Goal: Transaction & Acquisition: Purchase product/service

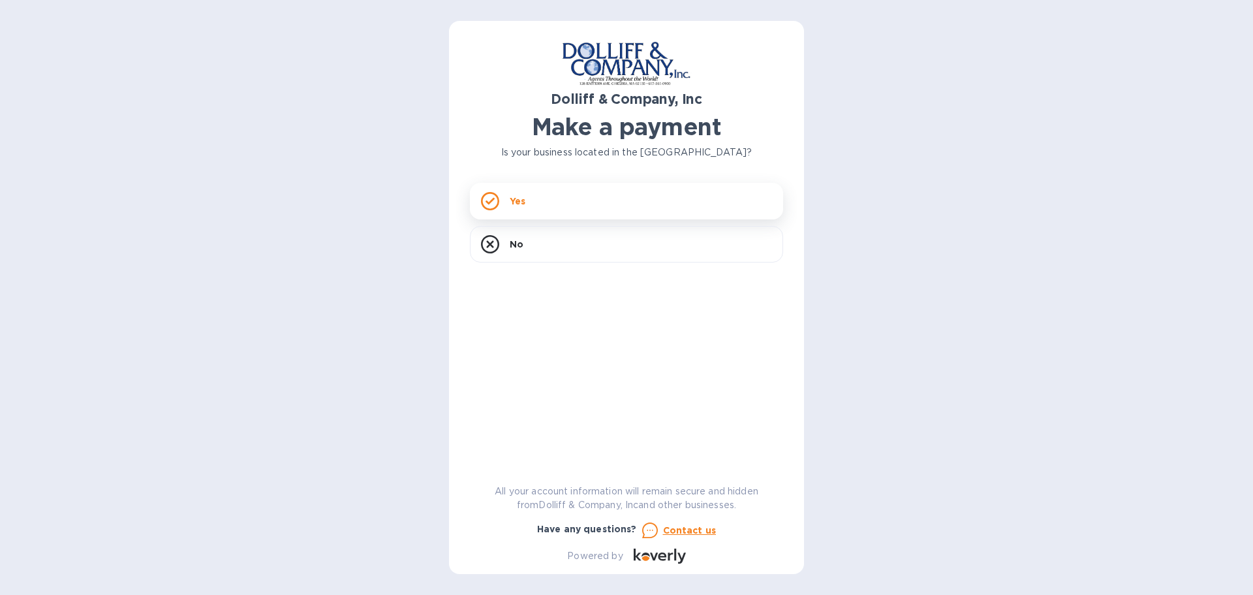
click at [531, 202] on div "Yes" at bounding box center [626, 201] width 313 height 37
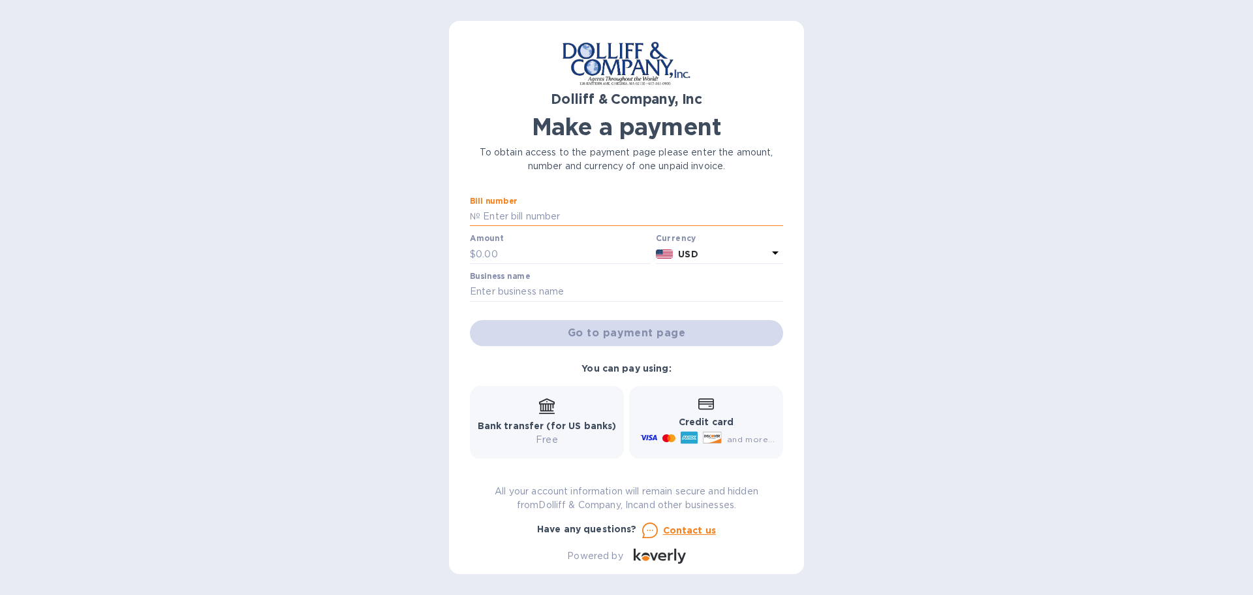
click at [591, 220] on input "text" at bounding box center [631, 217] width 303 height 20
type input "876552"
click at [509, 251] on input "text" at bounding box center [563, 254] width 175 height 20
type input "7,642.39"
click at [588, 300] on input "text" at bounding box center [626, 292] width 313 height 20
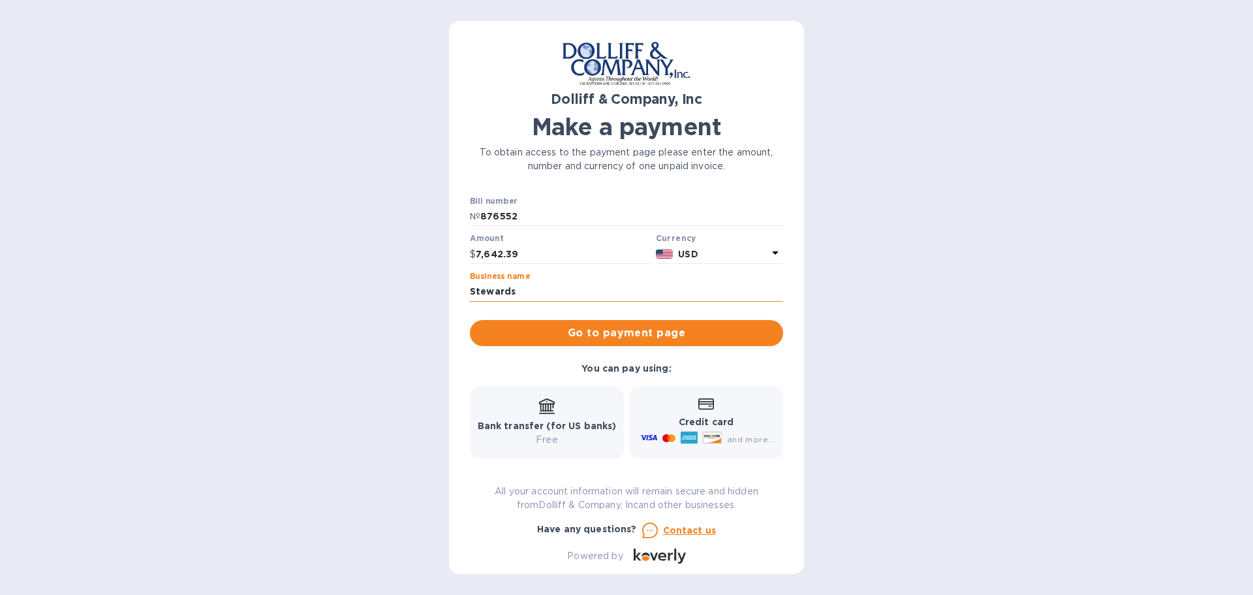
type input "Stewardship Gem LLC"
click at [690, 420] on b "Credit card" at bounding box center [706, 421] width 55 height 10
click at [646, 333] on span "Go to payment page" at bounding box center [626, 333] width 292 height 16
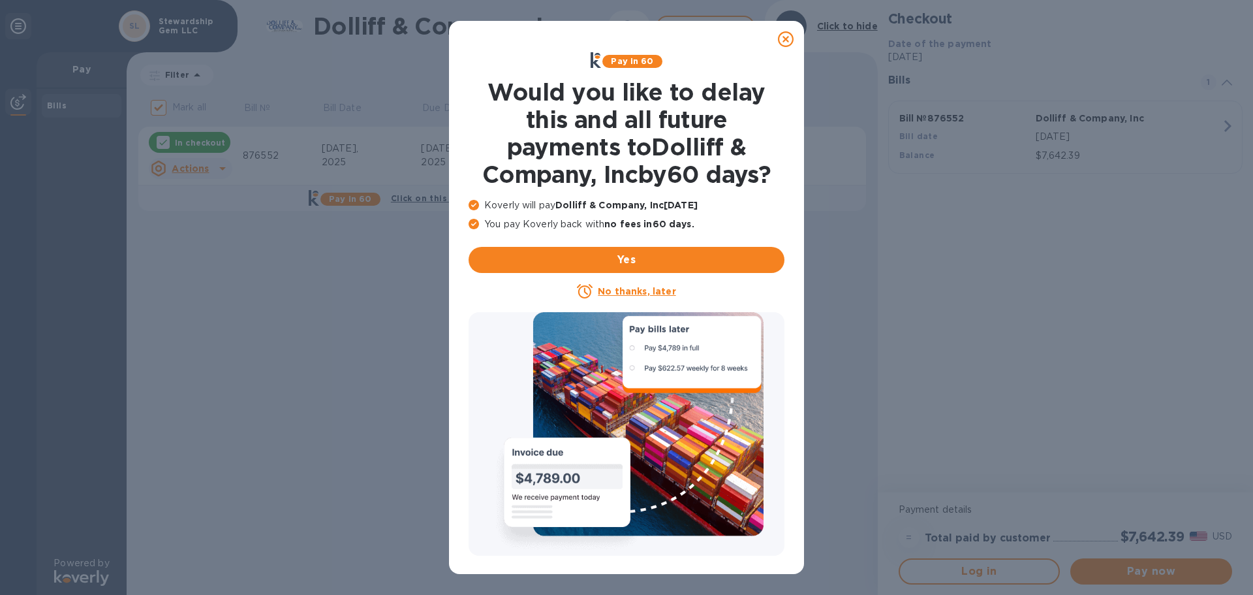
click at [785, 43] on icon at bounding box center [786, 39] width 16 height 16
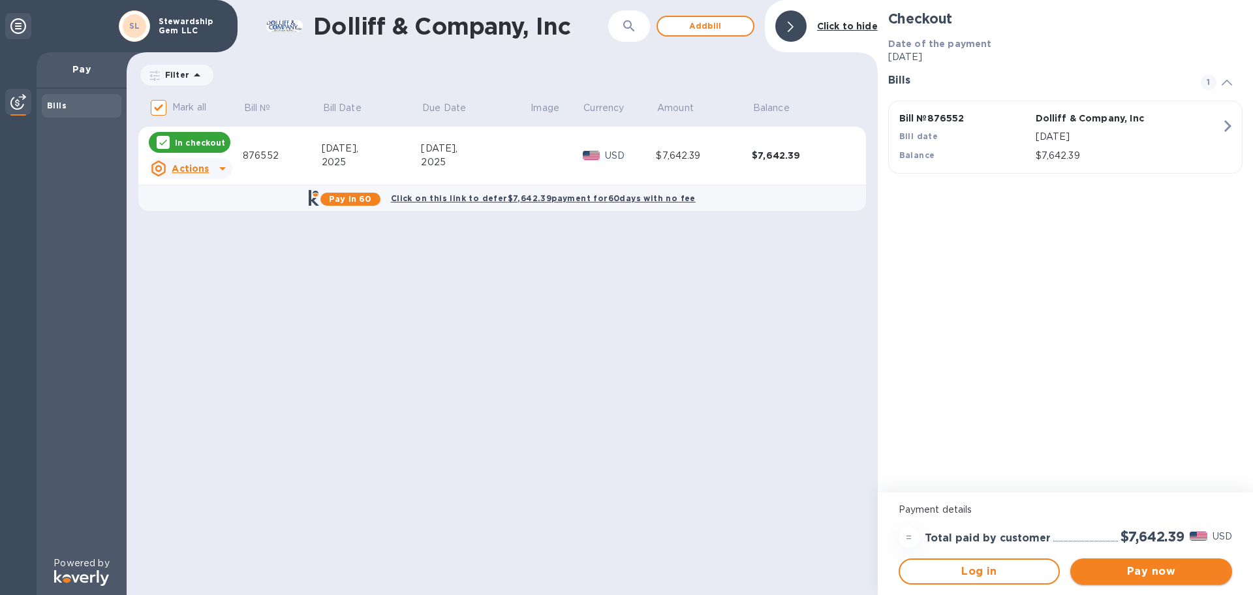
click at [1198, 565] on span "Pay now" at bounding box center [1151, 571] width 141 height 16
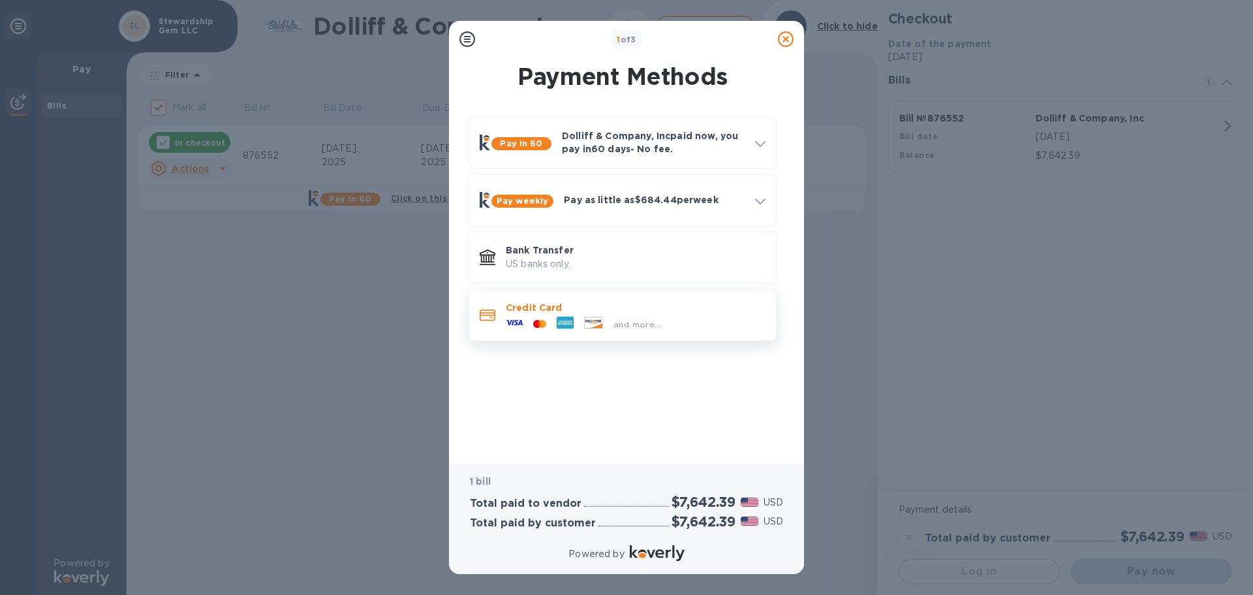
click at [684, 324] on div "and more..." at bounding box center [636, 321] width 260 height 14
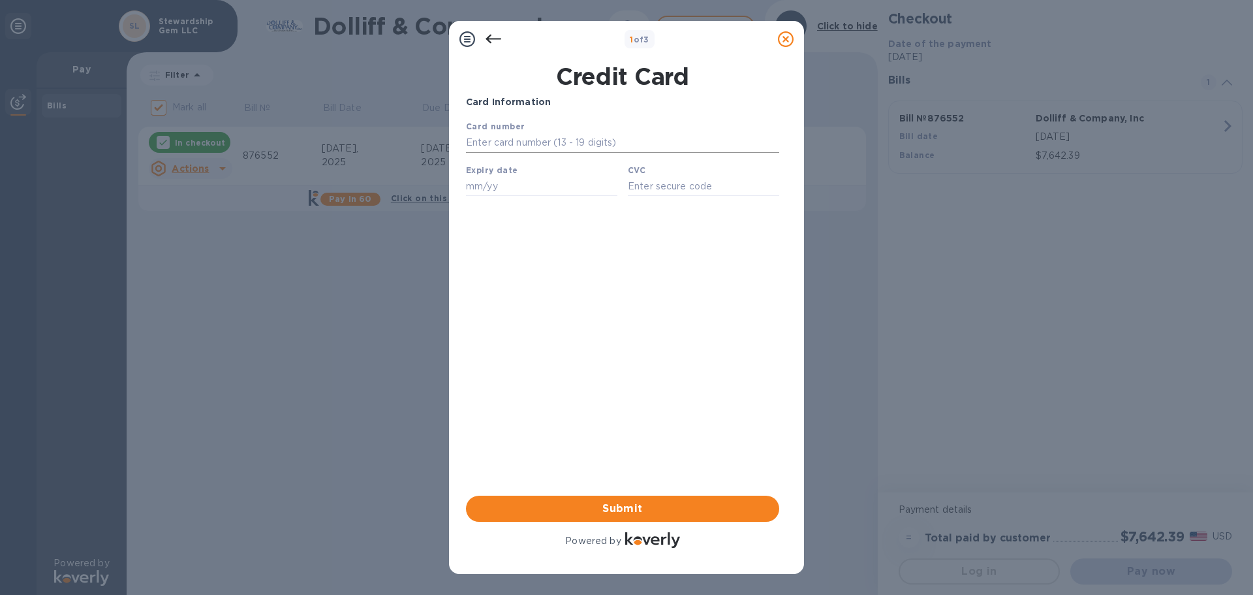
click at [601, 142] on input "text" at bounding box center [622, 143] width 313 height 20
type input "[CREDIT_CARD_NUMBER]"
type input "05/27"
click at [691, 193] on input "text" at bounding box center [703, 186] width 151 height 20
type input "761"
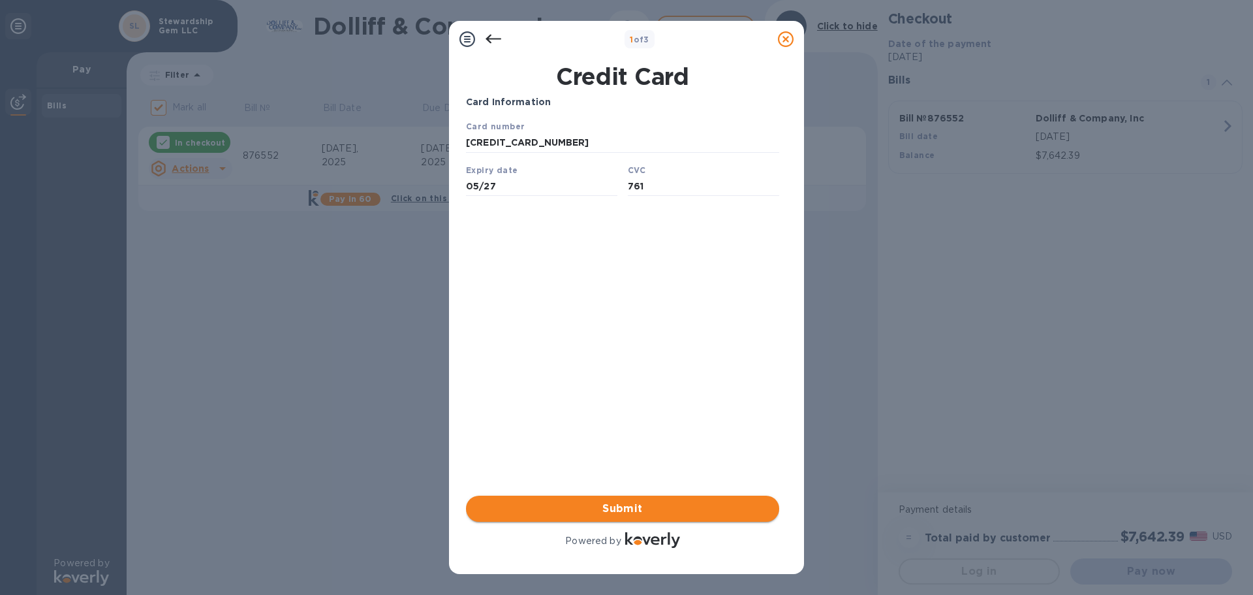
click at [685, 504] on span "Submit" at bounding box center [623, 509] width 292 height 16
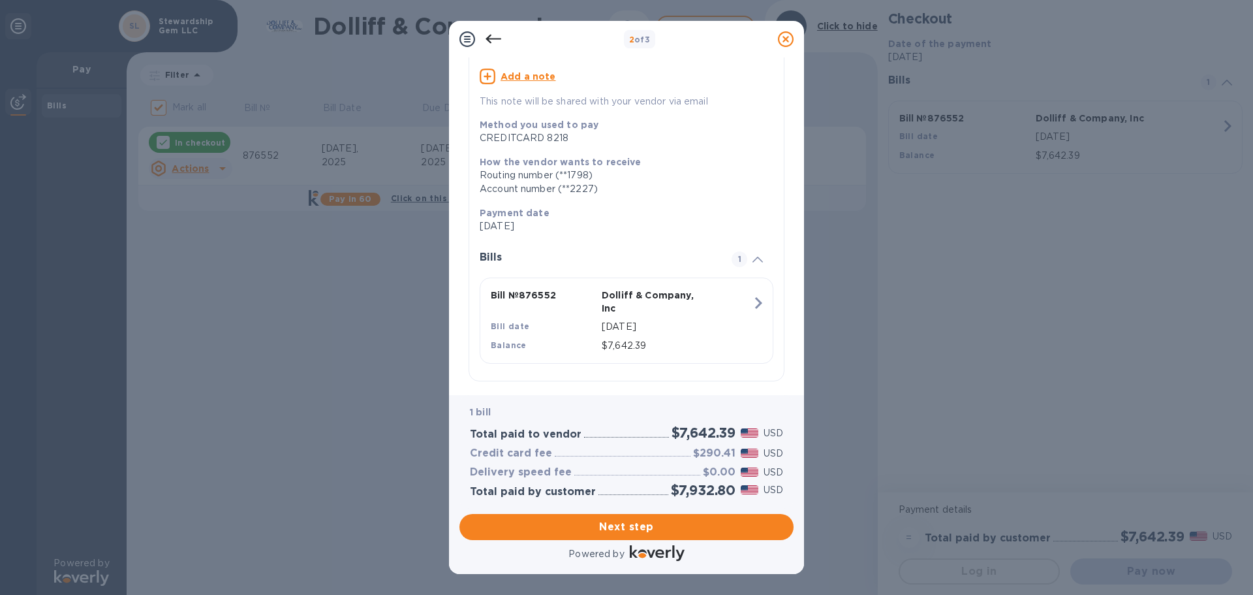
scroll to position [119, 0]
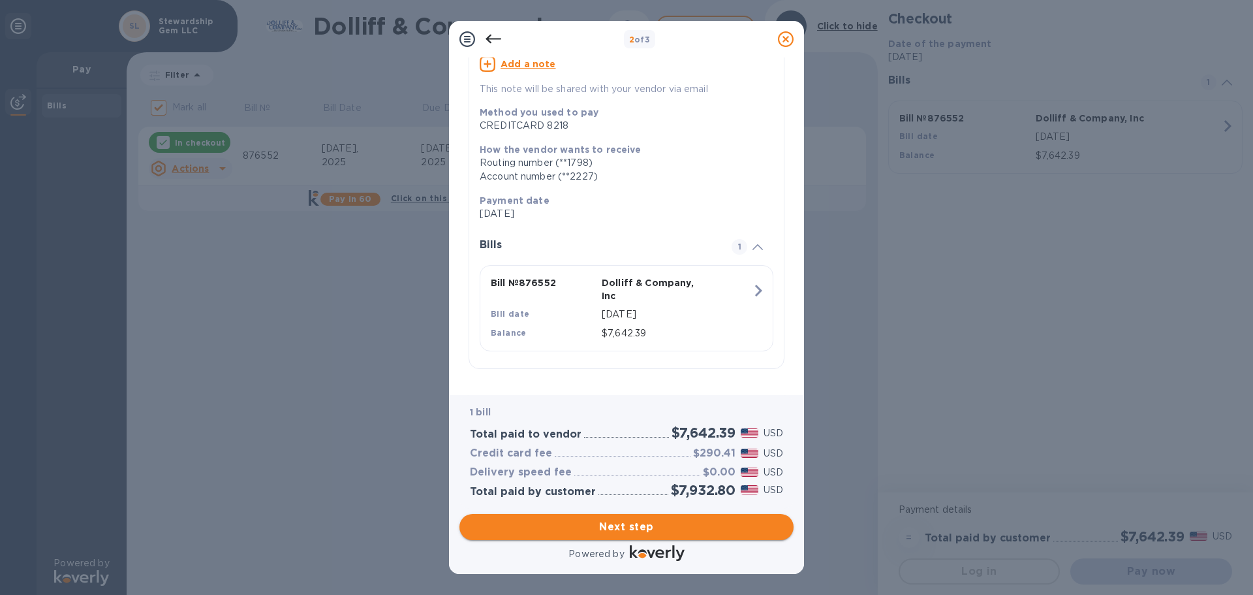
click at [666, 530] on span "Next step" at bounding box center [626, 527] width 313 height 16
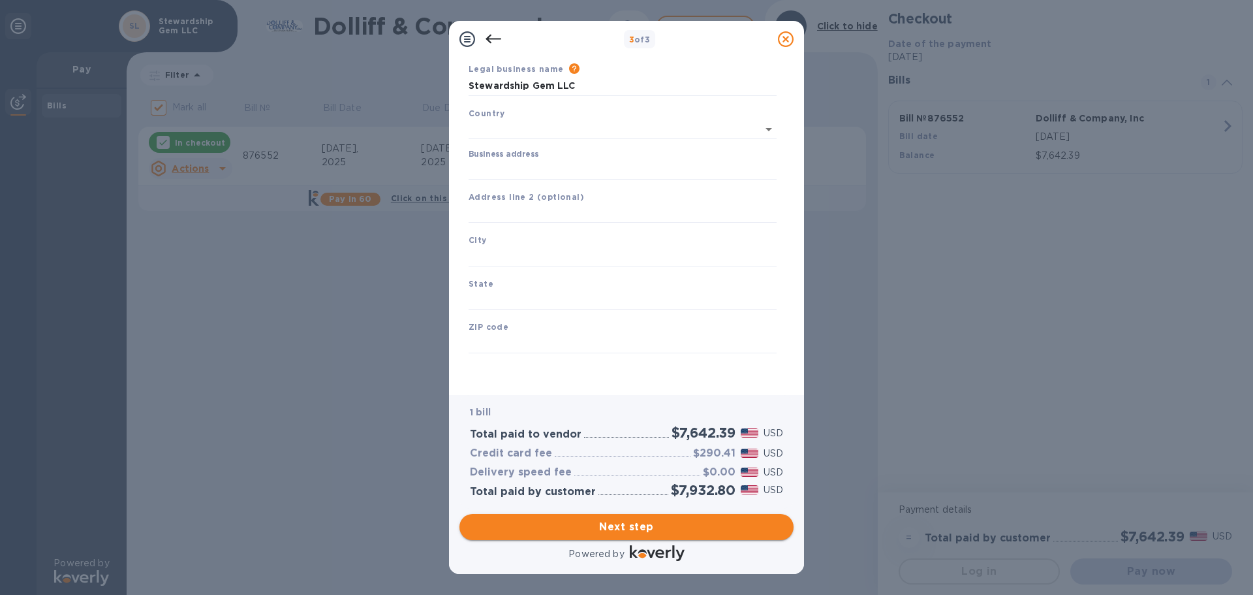
type input "[GEOGRAPHIC_DATA]"
click at [543, 167] on input "Business address" at bounding box center [623, 170] width 308 height 20
type input "[STREET_ADDRESS]"
click at [550, 206] on input "text" at bounding box center [623, 214] width 308 height 20
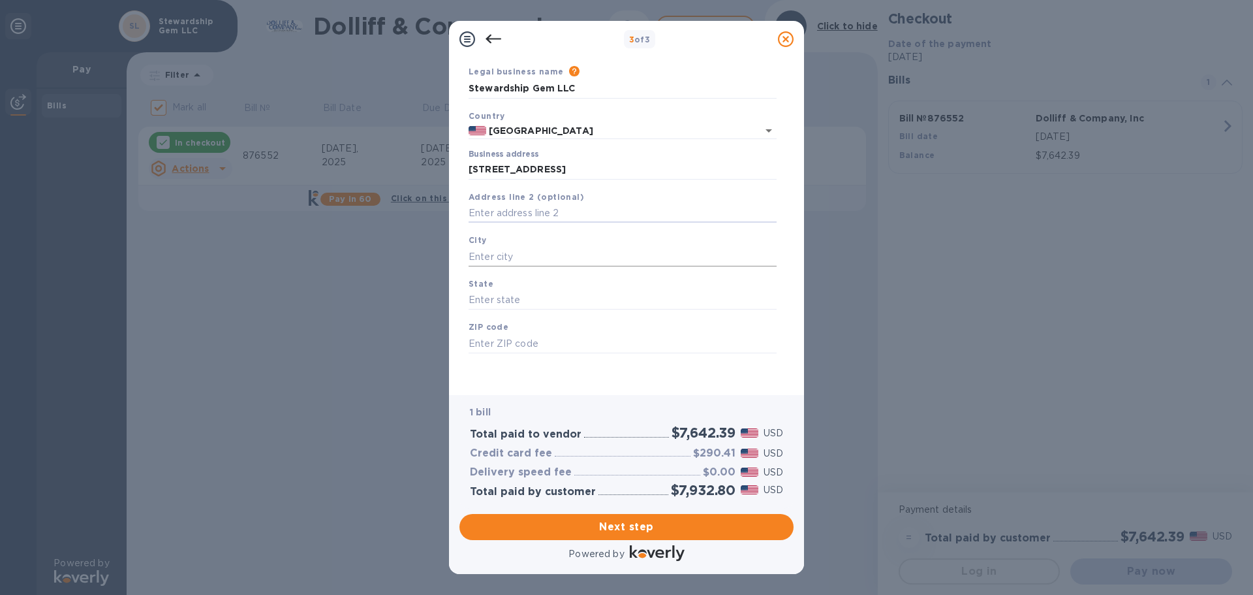
click at [549, 260] on input "text" at bounding box center [623, 257] width 308 height 20
type input "[GEOGRAPHIC_DATA]"
type input "ME"
type input "04605"
click at [732, 535] on button "Next step" at bounding box center [627, 527] width 334 height 26
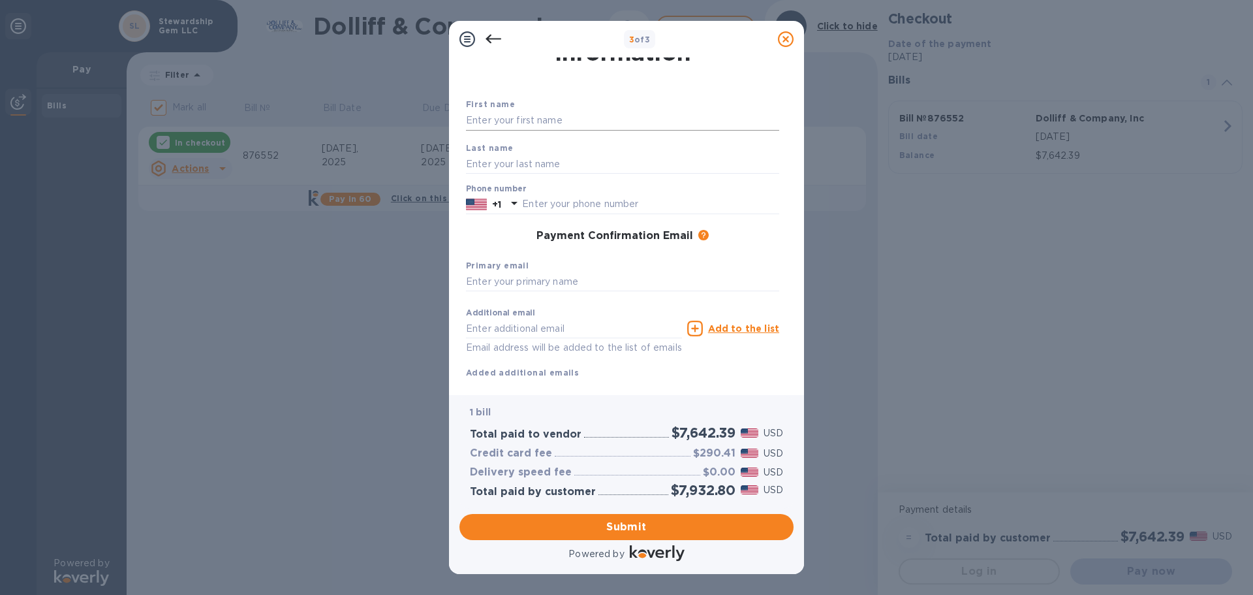
click at [496, 117] on input "text" at bounding box center [622, 121] width 313 height 20
type input "[PERSON_NAME]"
type input "2074794346"
type input "[EMAIL_ADDRESS][DOMAIN_NAME]"
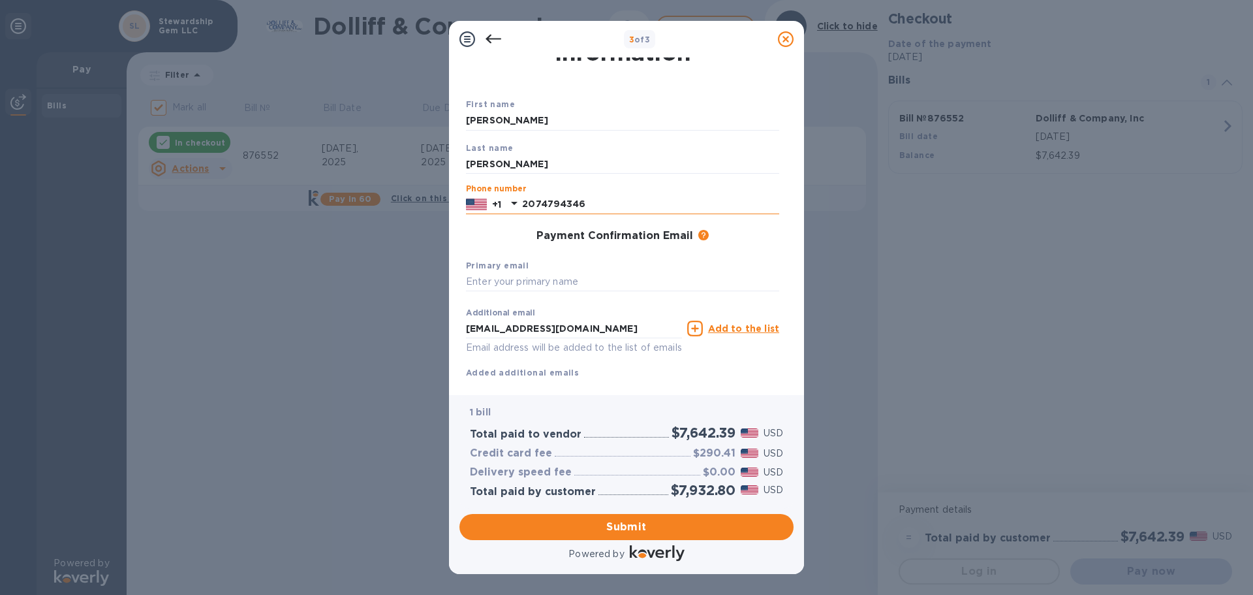
drag, startPoint x: 593, startPoint y: 204, endPoint x: 540, endPoint y: 213, distance: 54.3
click at [540, 213] on input "2074794346" at bounding box center [650, 205] width 257 height 20
type input "2076641644"
click at [599, 283] on input "text" at bounding box center [622, 282] width 313 height 20
drag, startPoint x: 629, startPoint y: 327, endPoint x: 432, endPoint y: 322, distance: 197.2
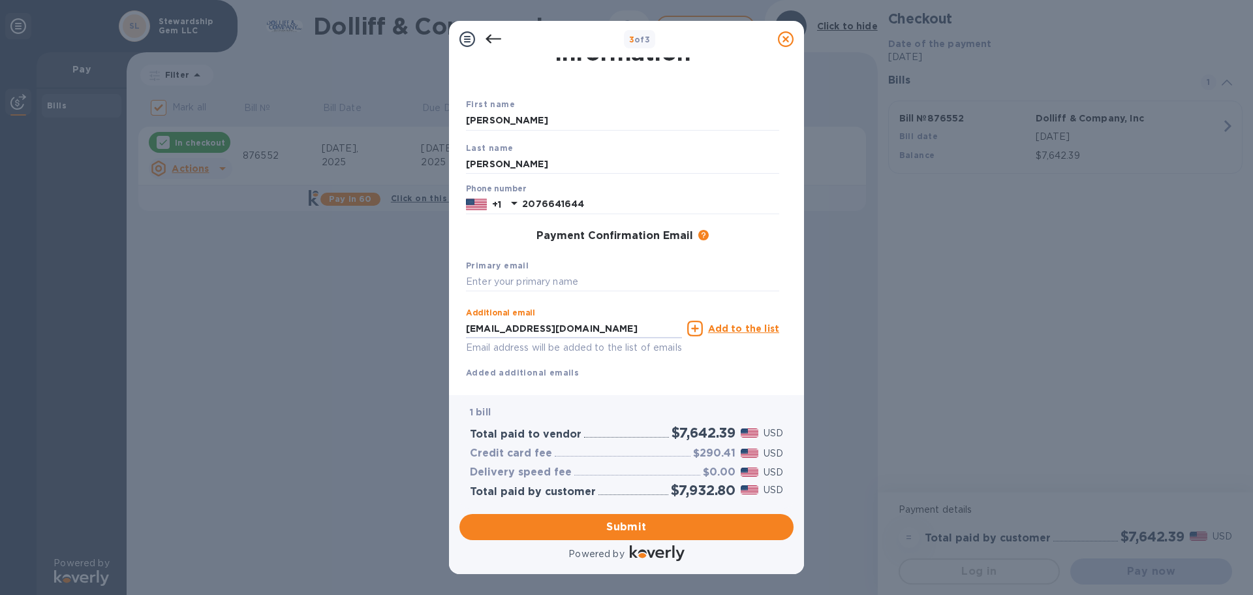
click at [433, 322] on div "3 of 3 Payment Contact Information First name [PERSON_NAME] Last name [PERSON_N…" at bounding box center [626, 297] width 1253 height 595
click at [490, 282] on input "text" at bounding box center [622, 282] width 313 height 20
paste input "[EMAIL_ADDRESS][DOMAIN_NAME]"
type input "[EMAIL_ADDRESS][DOMAIN_NAME]"
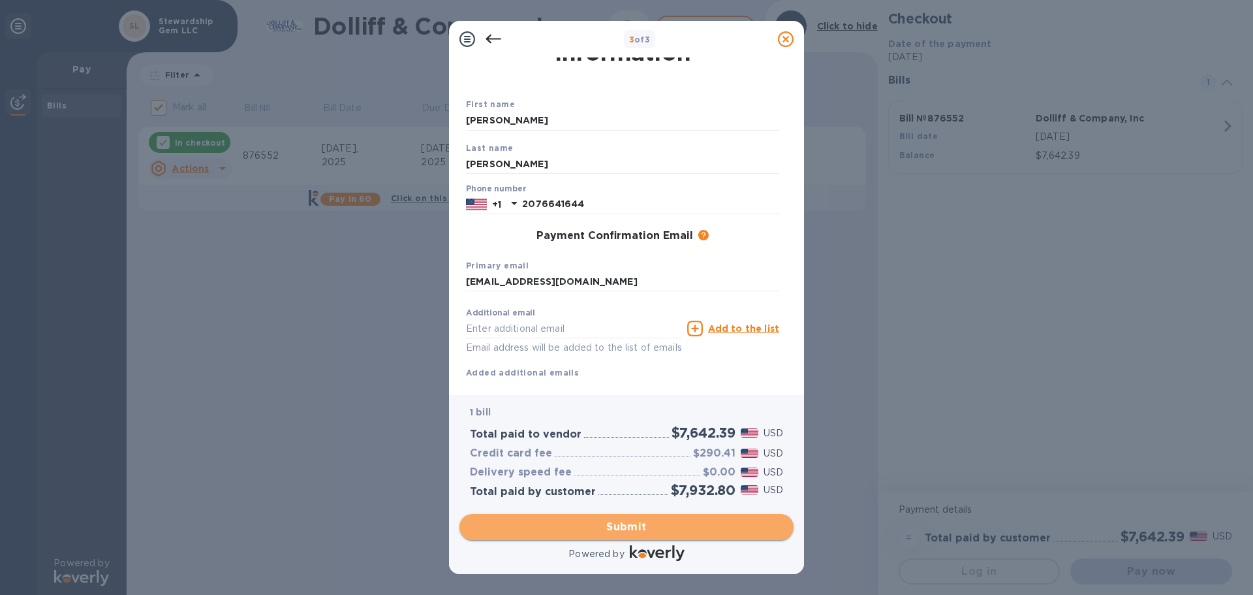
click at [677, 524] on span "Submit" at bounding box center [626, 527] width 313 height 16
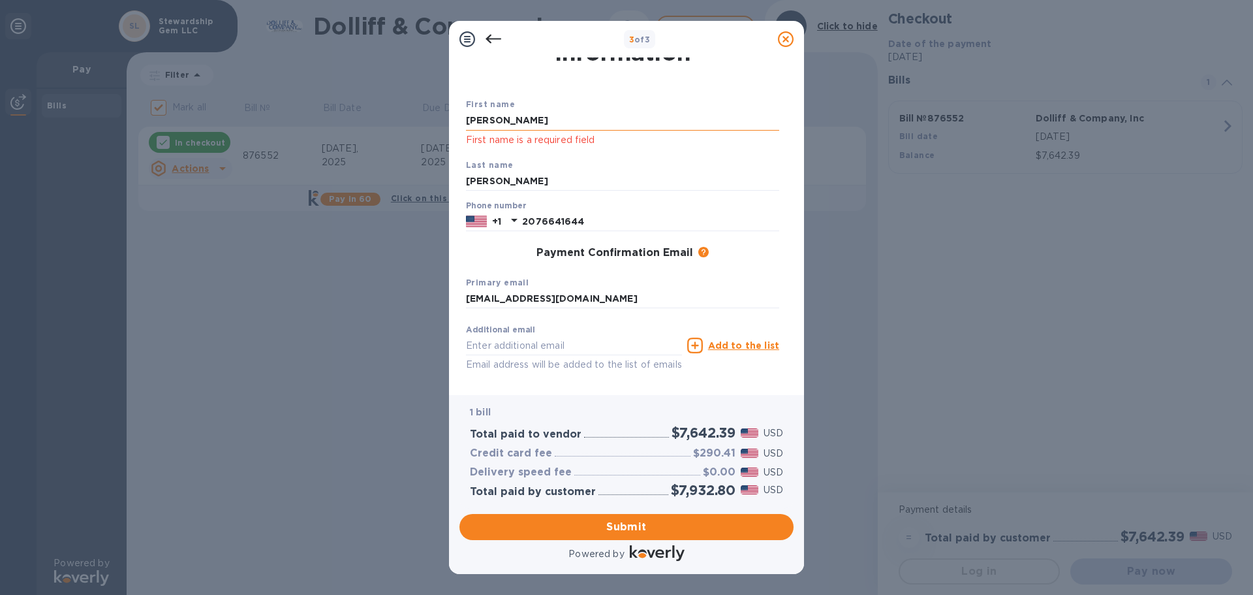
click at [532, 117] on input "[PERSON_NAME]" at bounding box center [622, 121] width 313 height 20
click at [529, 116] on input "[PERSON_NAME]" at bounding box center [622, 121] width 313 height 20
type input "[PERSON_NAME]"
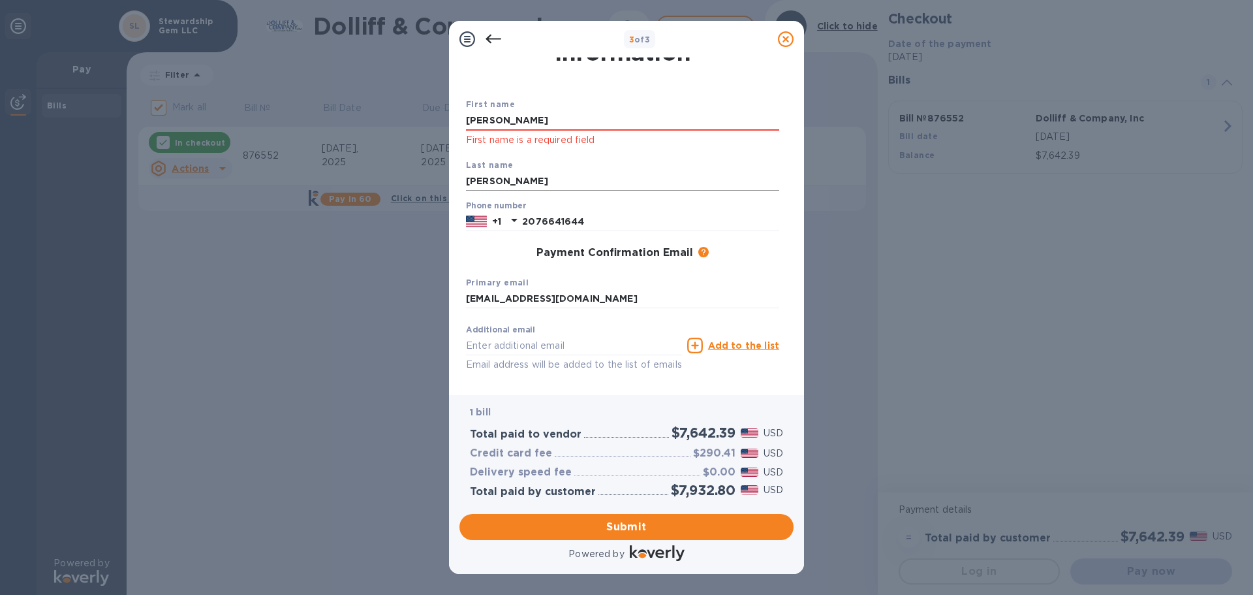
click at [518, 176] on input "[PERSON_NAME]" at bounding box center [622, 182] width 313 height 20
click at [745, 245] on div "Payment Confirmation Email The added email addresses will be used to send the p…" at bounding box center [623, 253] width 324 height 23
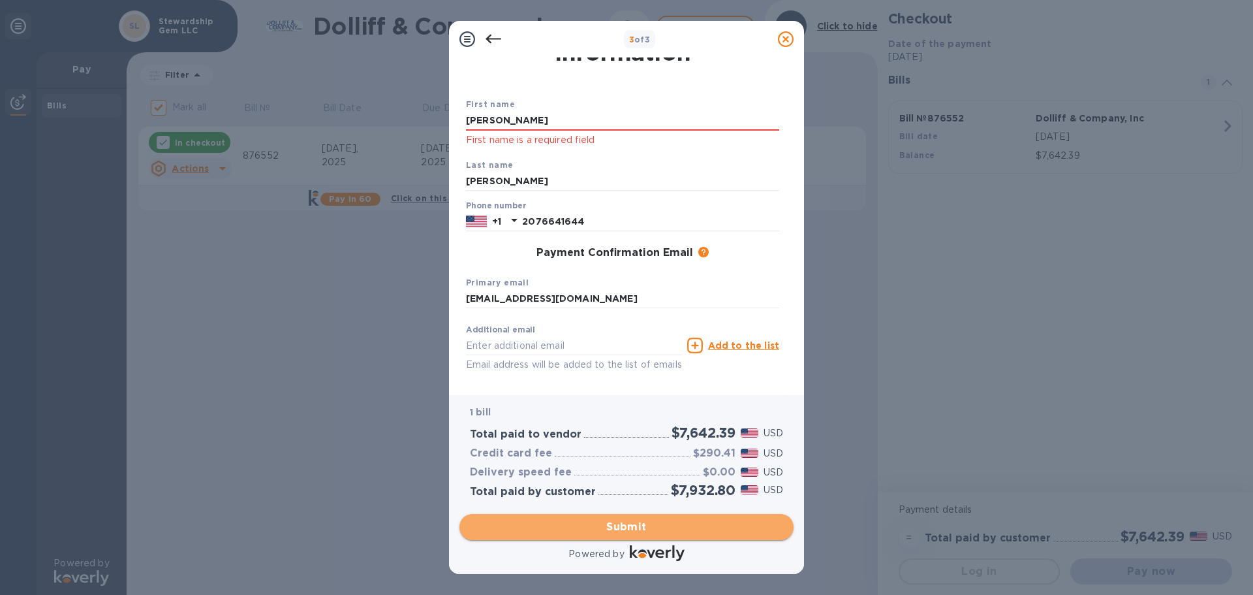
click at [667, 531] on span "Submit" at bounding box center [626, 527] width 313 height 16
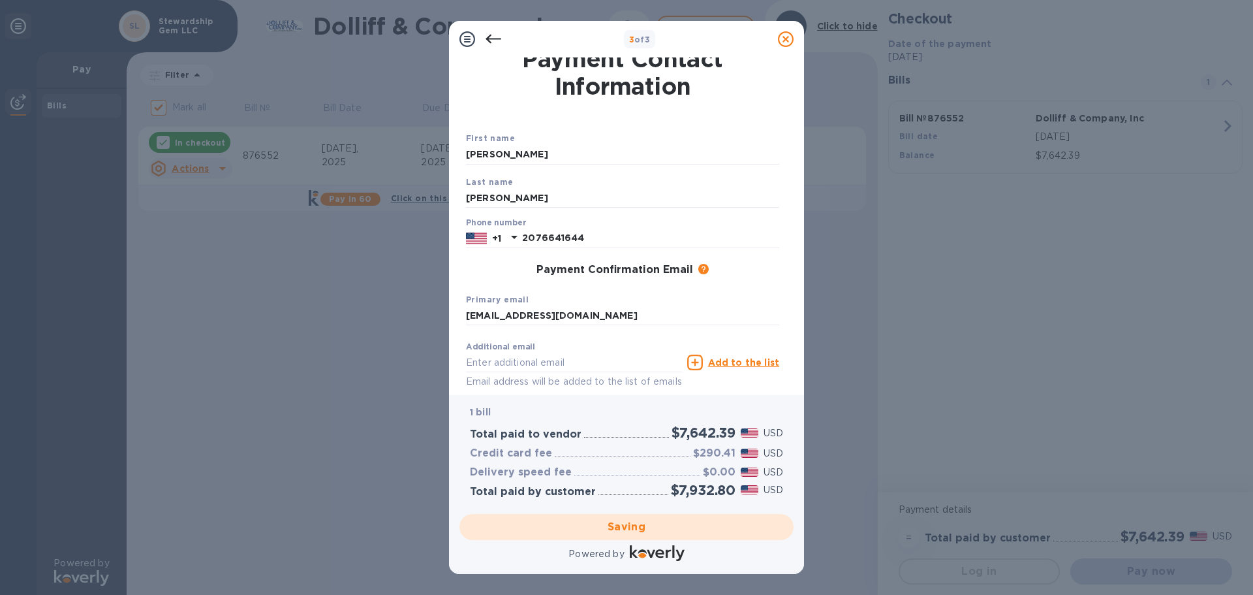
scroll to position [0, 0]
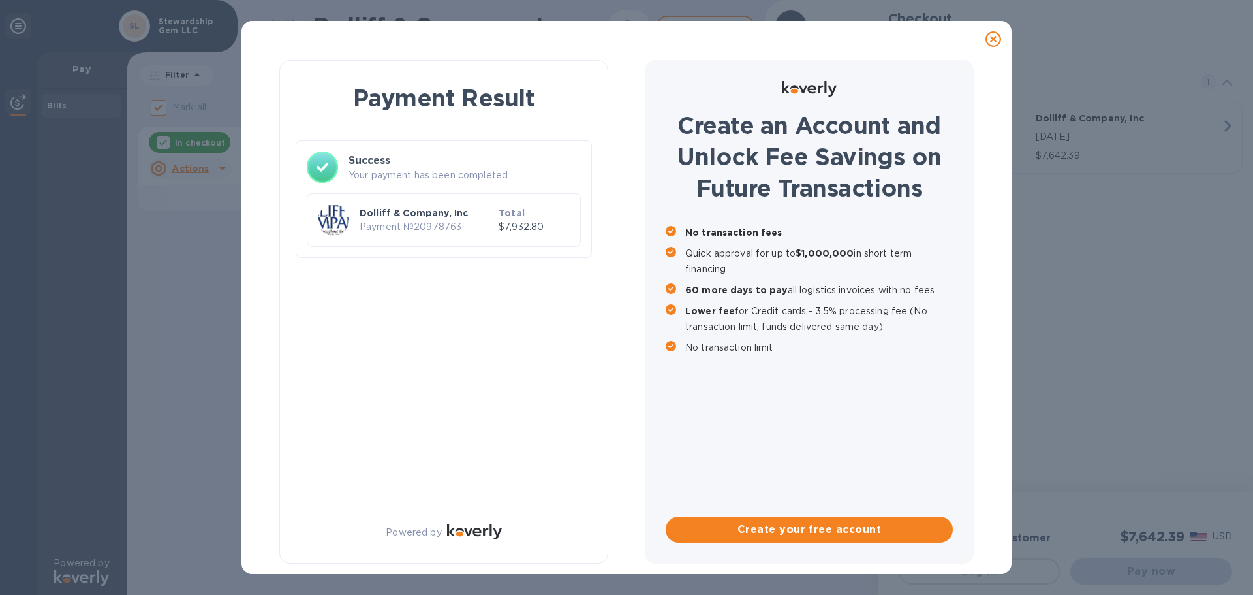
checkbox input "false"
